Goal: Information Seeking & Learning: Check status

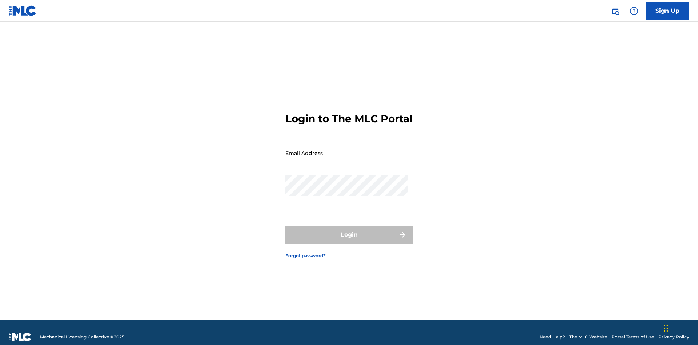
scroll to position [9, 0]
click at [347, 149] on input "Email Address" at bounding box center [346, 153] width 123 height 21
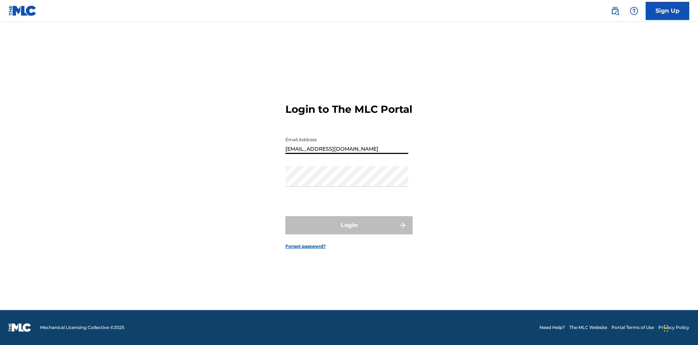
type input "Duke.McTesterson@gmail.com"
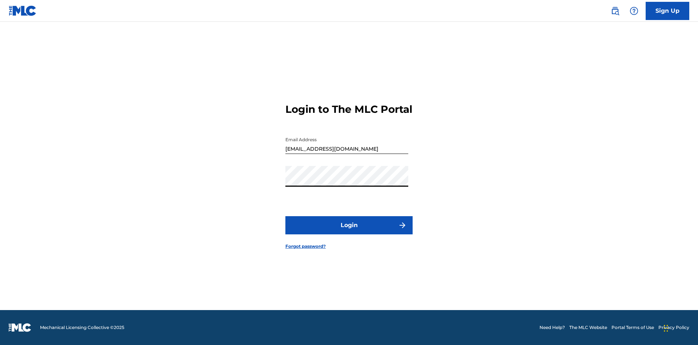
click at [349, 231] on button "Login" at bounding box center [348, 225] width 127 height 18
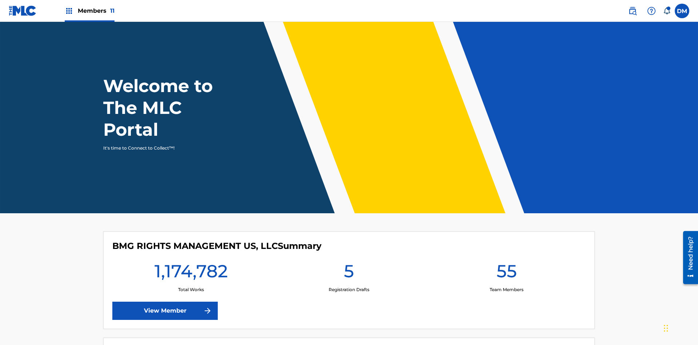
scroll to position [31, 0]
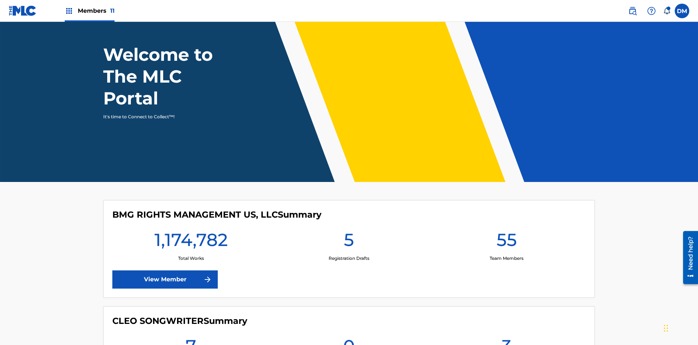
click at [89, 11] on span "Members 11" at bounding box center [96, 11] width 37 height 8
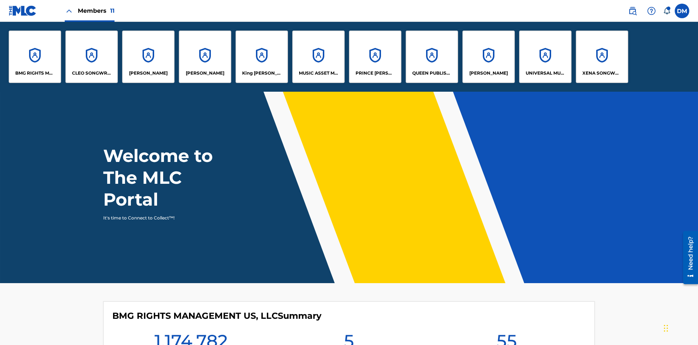
click at [545, 73] on p "UNIVERSAL MUSIC PUB GROUP" at bounding box center [546, 73] width 40 height 7
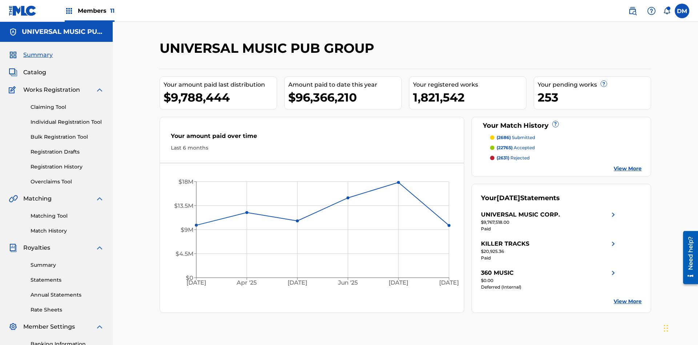
click at [37, 51] on span "Summary" at bounding box center [37, 55] width 29 height 9
click at [503, 135] on span "(2686)" at bounding box center [504, 137] width 14 height 5
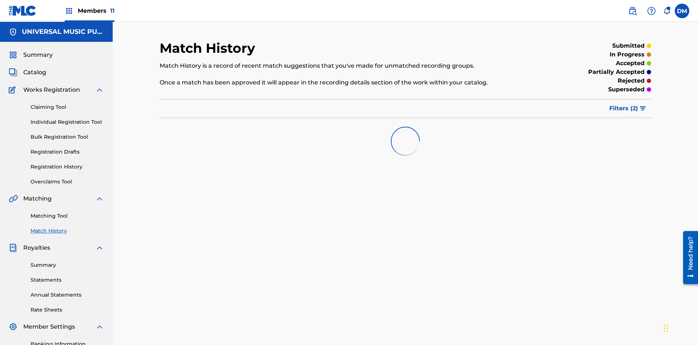
click at [624, 104] on span "Filters ( 2 )" at bounding box center [624, 108] width 29 height 9
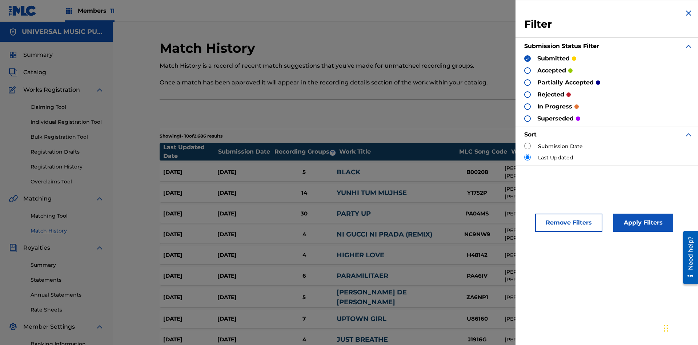
click at [37, 51] on span "Summary" at bounding box center [37, 55] width 29 height 9
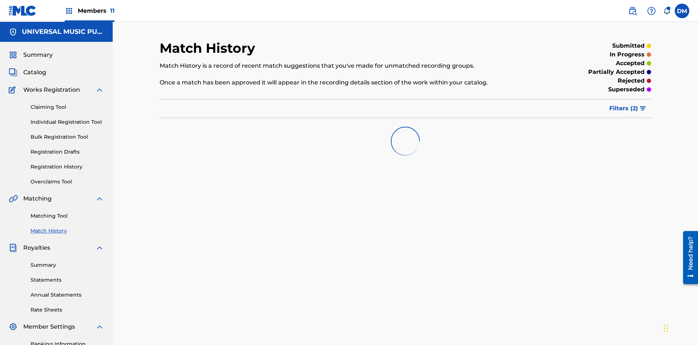
click at [624, 104] on span "Filters ( 2 )" at bounding box center [624, 108] width 29 height 9
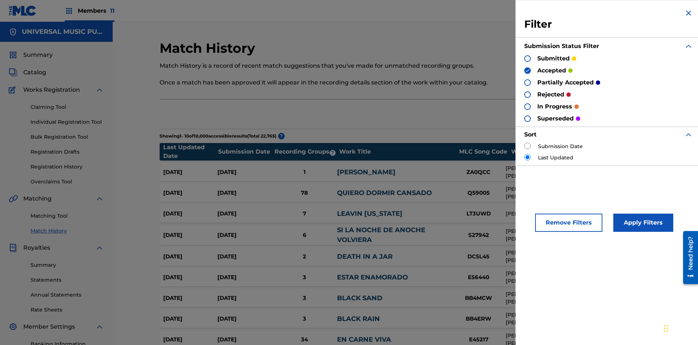
click at [37, 51] on span "Summary" at bounding box center [37, 55] width 29 height 9
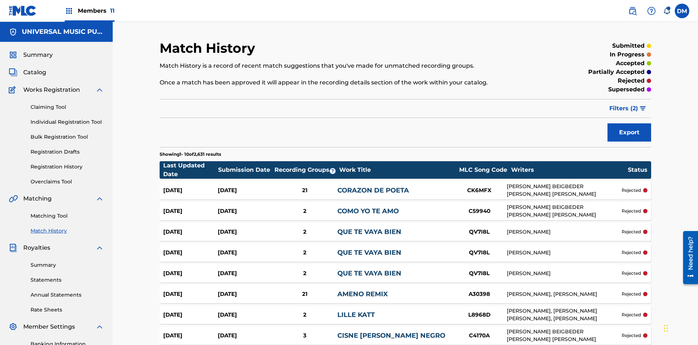
click at [624, 104] on span "Filters ( 2 )" at bounding box center [624, 108] width 29 height 9
click at [0, 0] on img at bounding box center [0, 0] width 0 height 0
click at [37, 51] on span "Summary" at bounding box center [37, 55] width 29 height 9
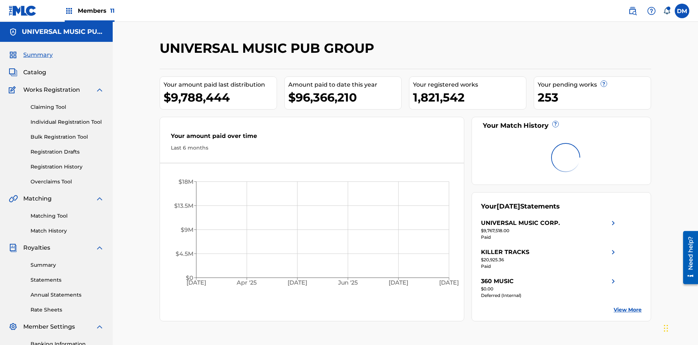
click at [35, 68] on span "Catalog" at bounding box center [34, 72] width 23 height 9
click at [37, 51] on span "Summary" at bounding box center [37, 55] width 29 height 9
click at [67, 163] on link "Registration History" at bounding box center [67, 167] width 73 height 8
